Goal: Obtain resource: Obtain resource

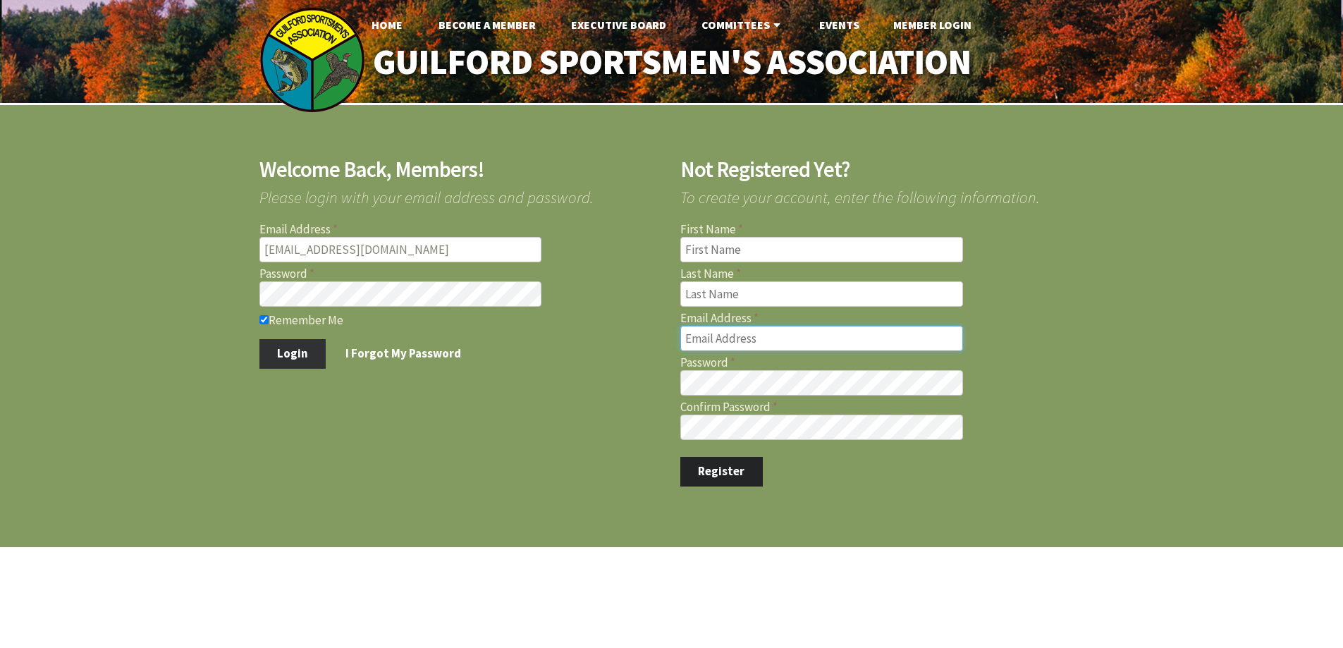
type input "marcmastriano@yahoo.com"
click at [291, 351] on button "Login" at bounding box center [292, 354] width 67 height 30
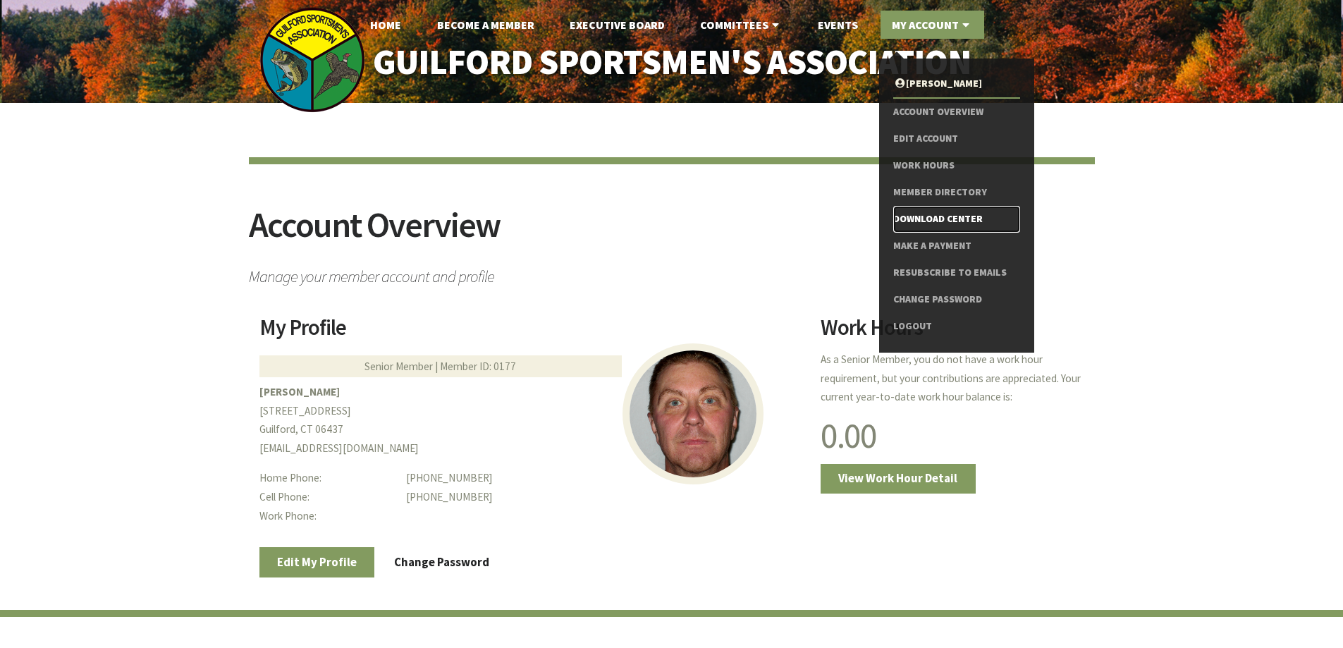
click at [916, 218] on link "Download Center" at bounding box center [956, 219] width 126 height 27
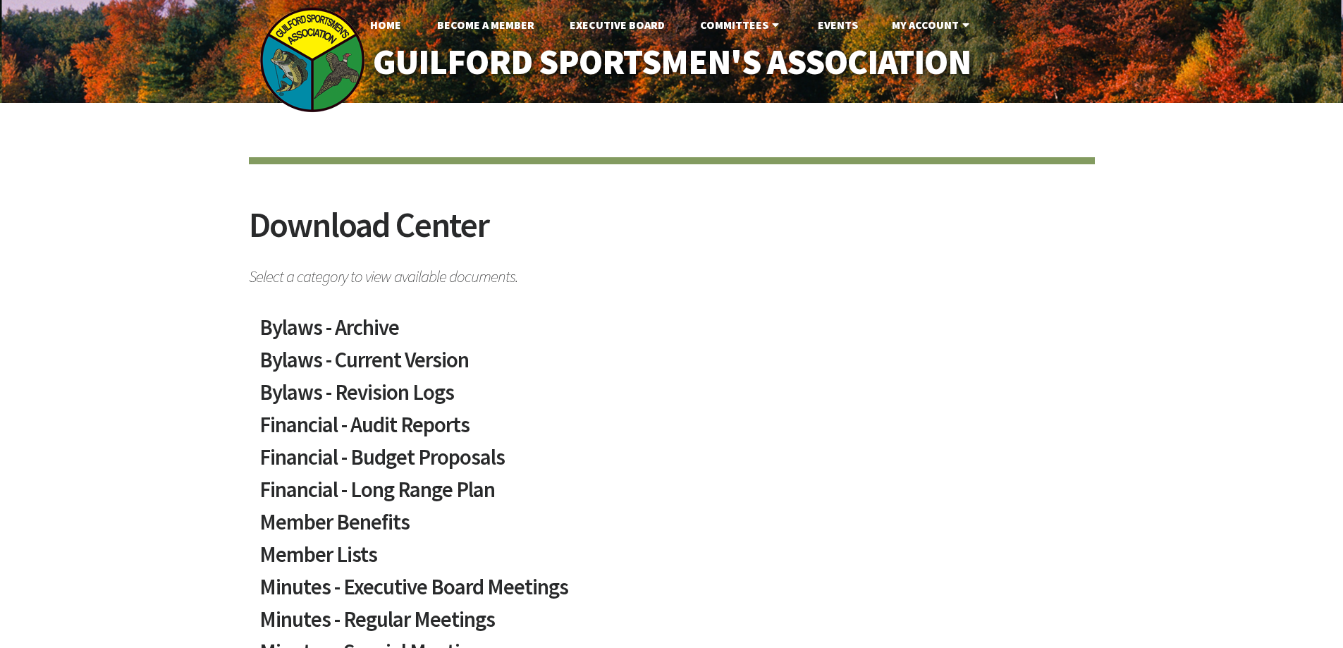
scroll to position [212, 0]
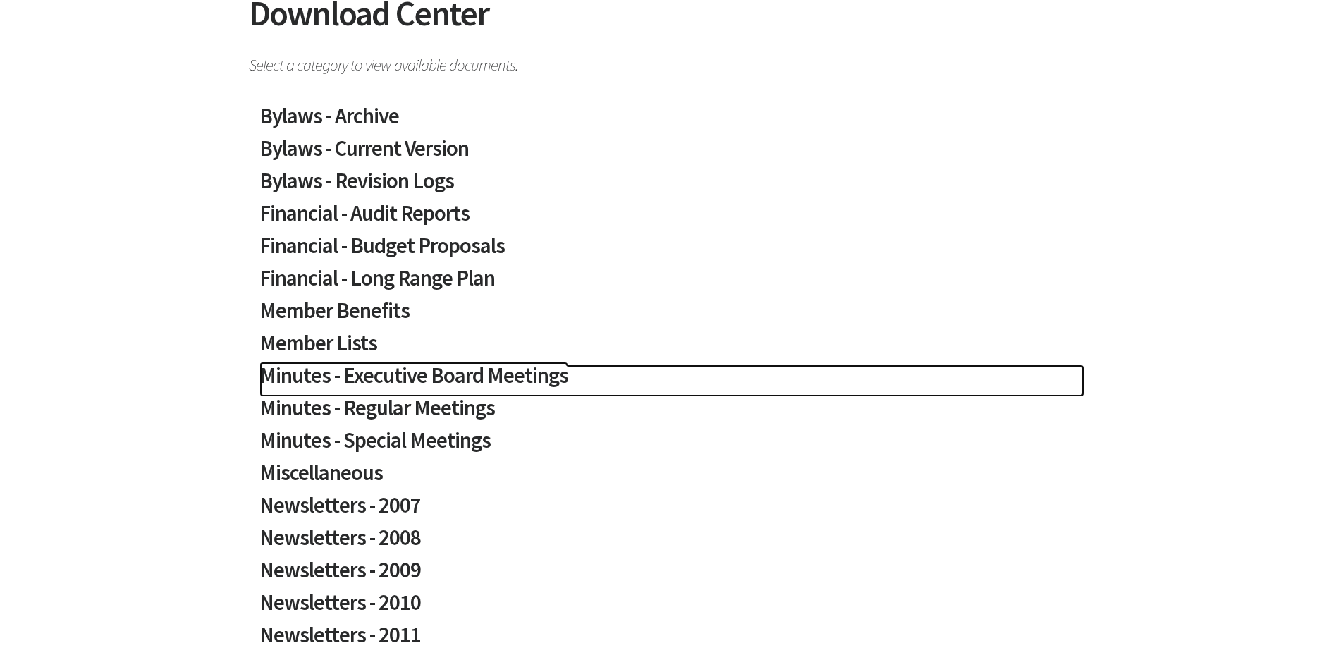
click at [521, 377] on h2 "Minutes - Executive Board Meetings" at bounding box center [671, 380] width 825 height 32
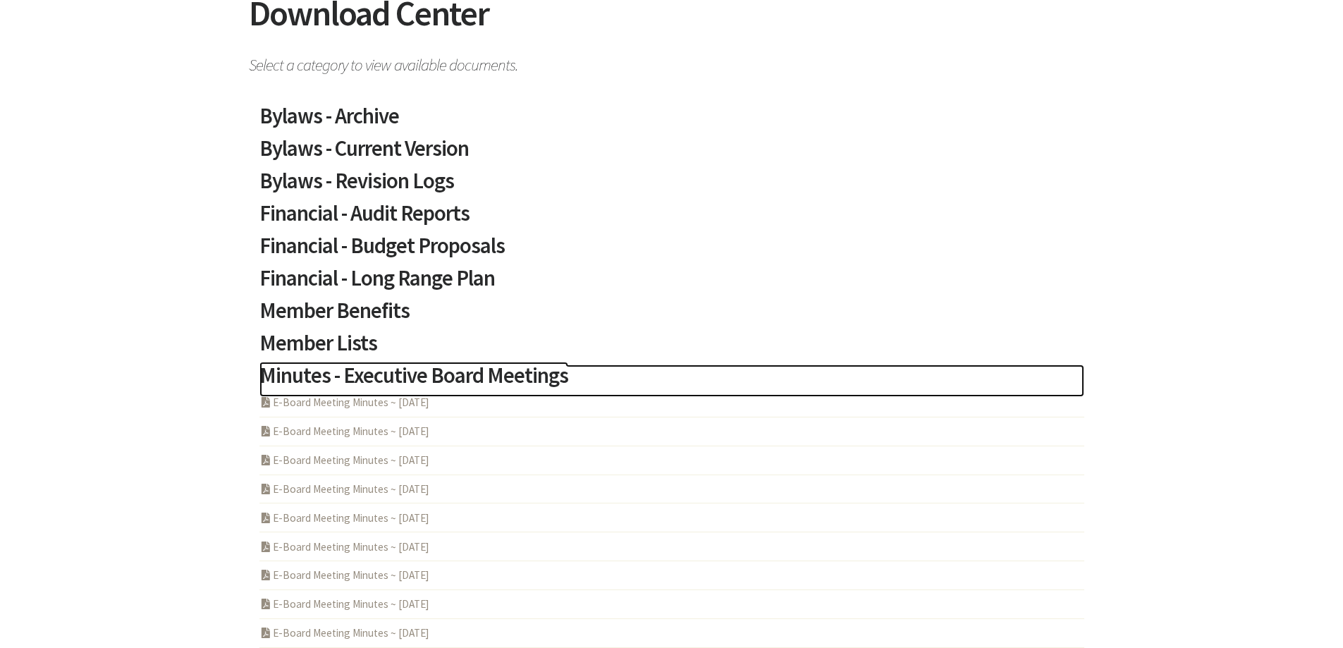
click at [521, 377] on h2 "Minutes - Executive Board Meetings" at bounding box center [671, 380] width 825 height 32
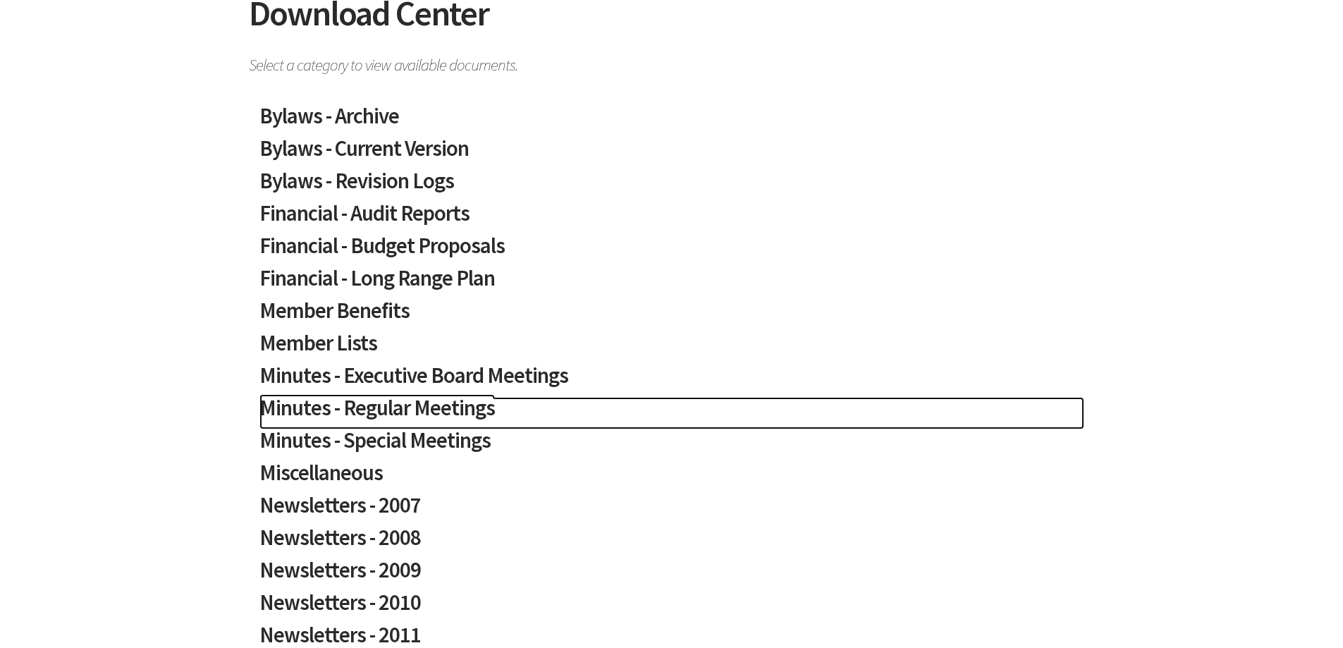
click at [443, 416] on h2 "Minutes - Regular Meetings" at bounding box center [671, 413] width 825 height 32
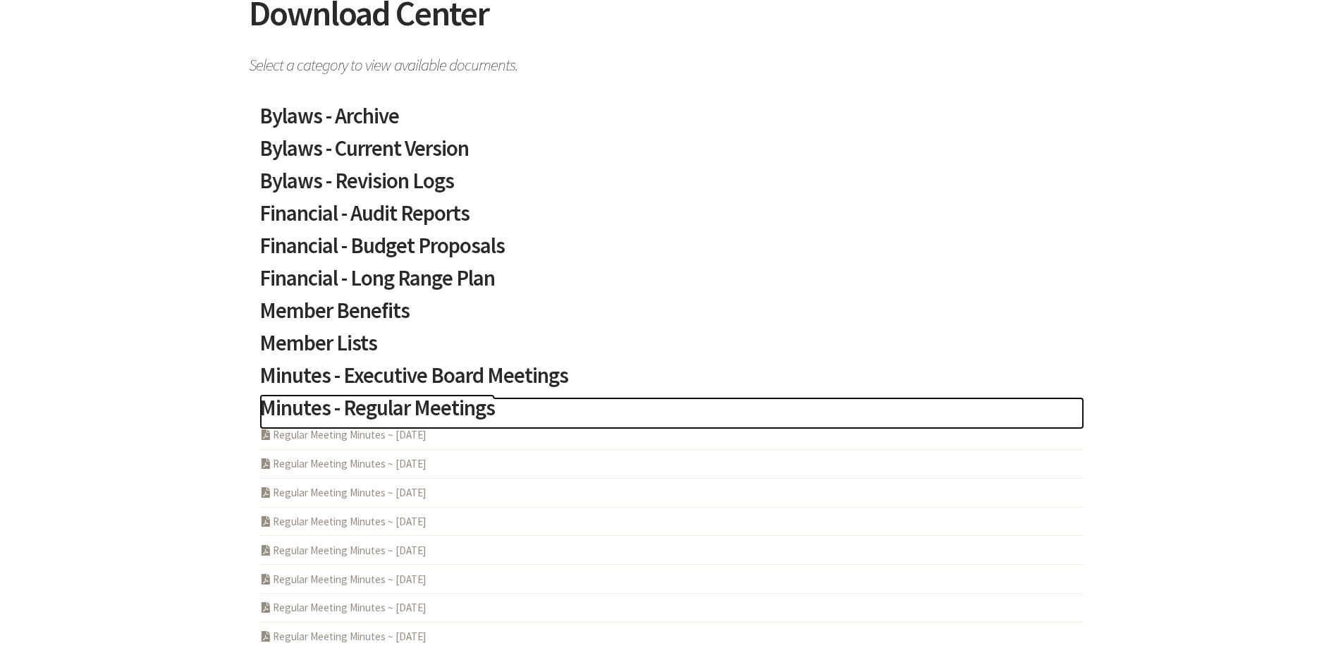
click at [443, 416] on h2 "Minutes - Regular Meetings" at bounding box center [671, 413] width 825 height 32
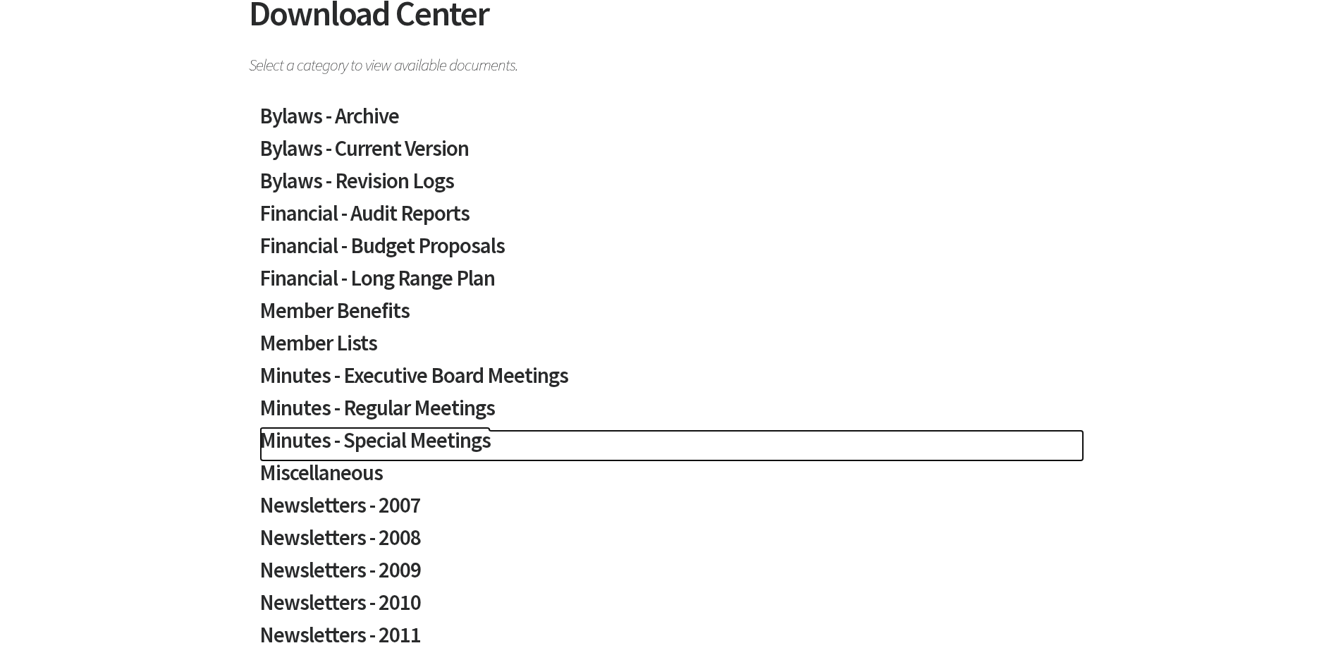
click at [435, 451] on h2 "Minutes - Special Meetings" at bounding box center [671, 445] width 825 height 32
